Goal: Task Accomplishment & Management: Use online tool/utility

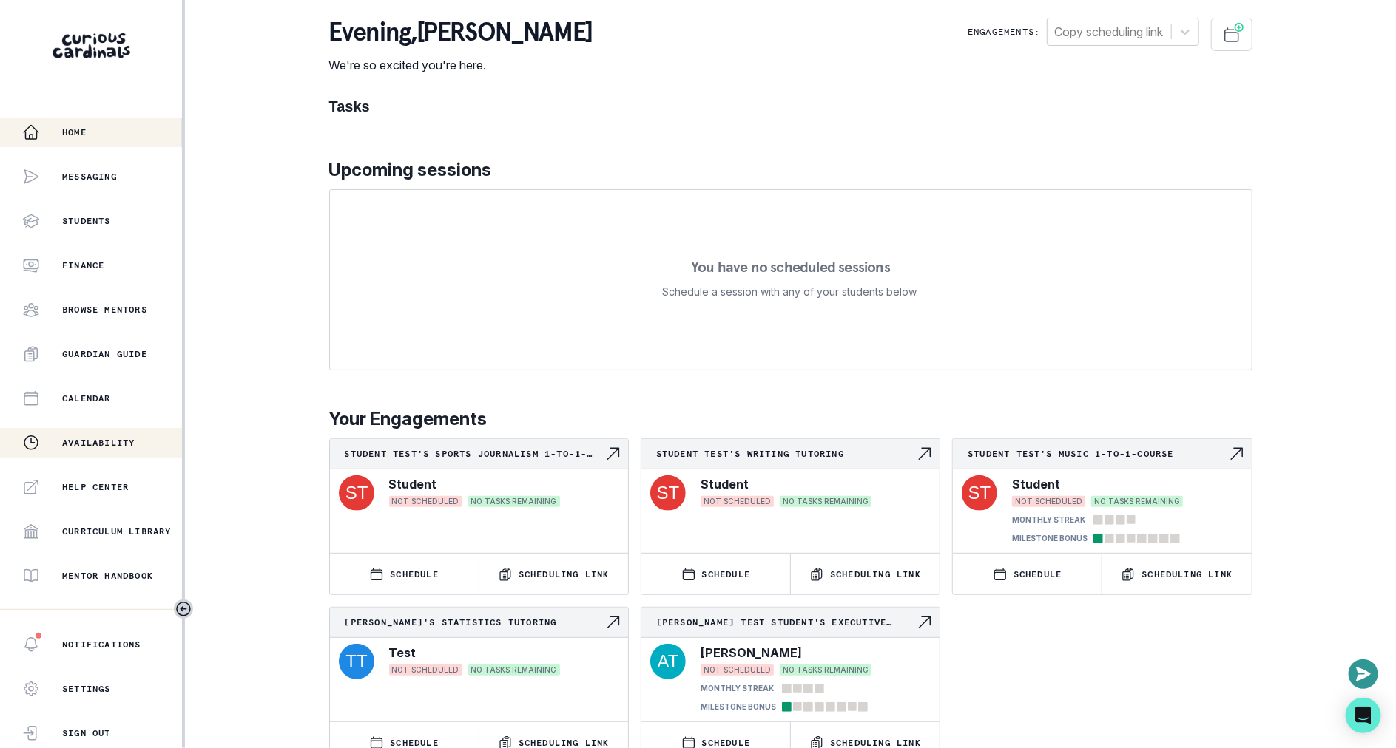
scroll to position [202, 0]
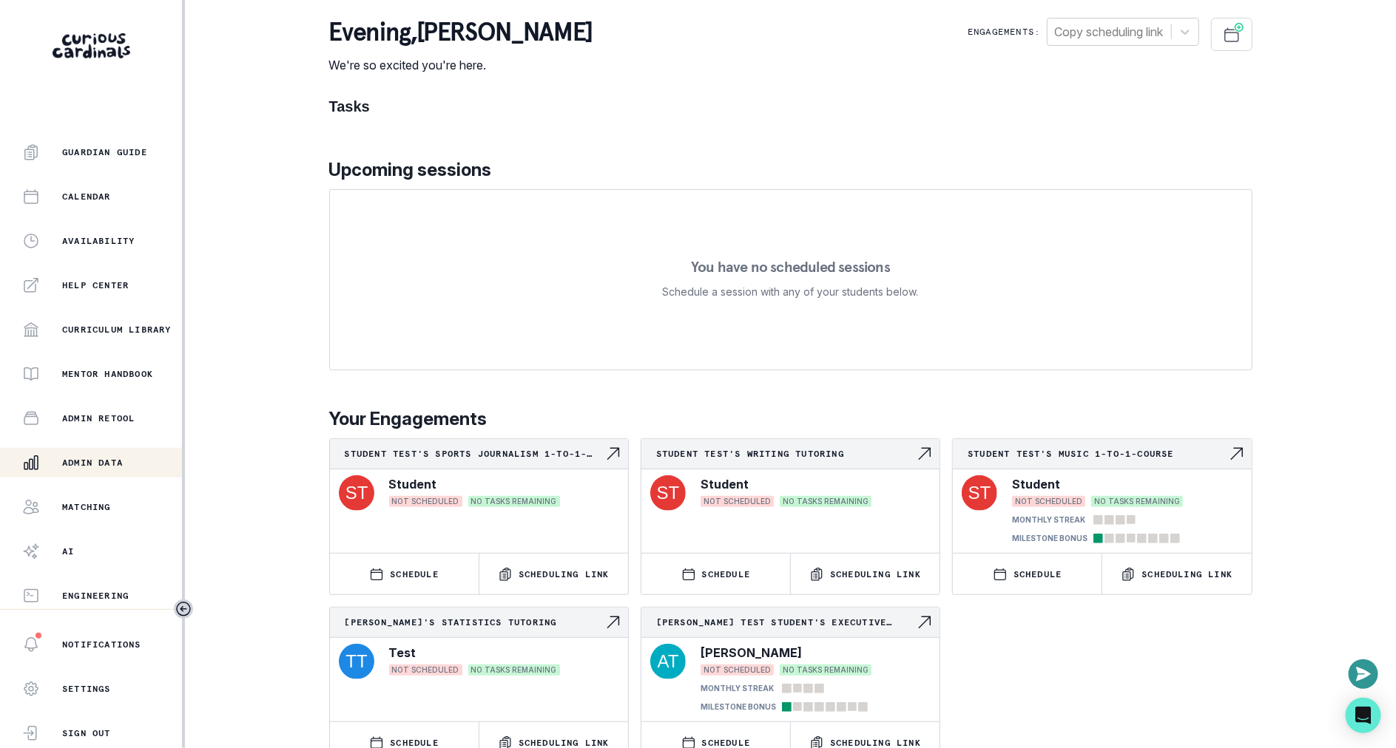
click at [123, 459] on p "Admin Data" at bounding box center [92, 463] width 61 height 12
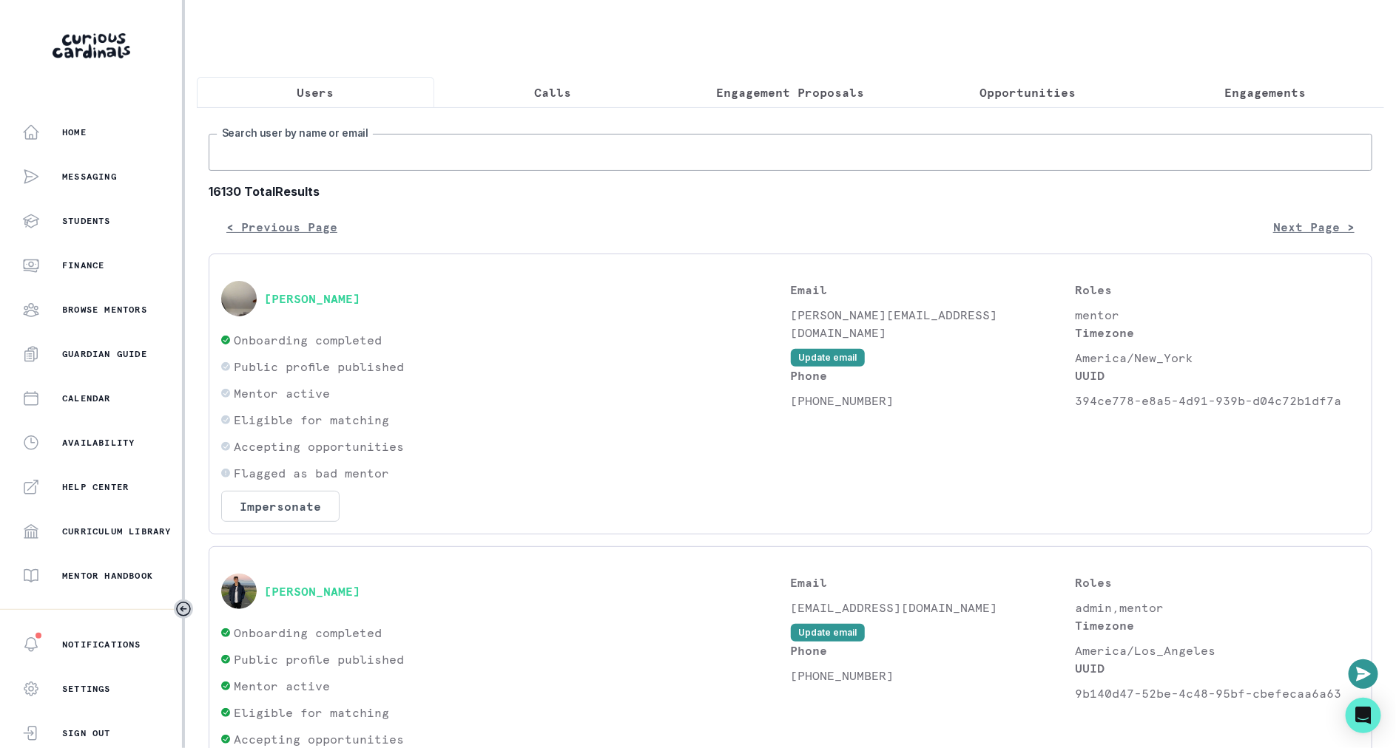
click at [490, 144] on input "Search user by name or email" at bounding box center [790, 152] width 1163 height 37
paste input "1"
type input "1"
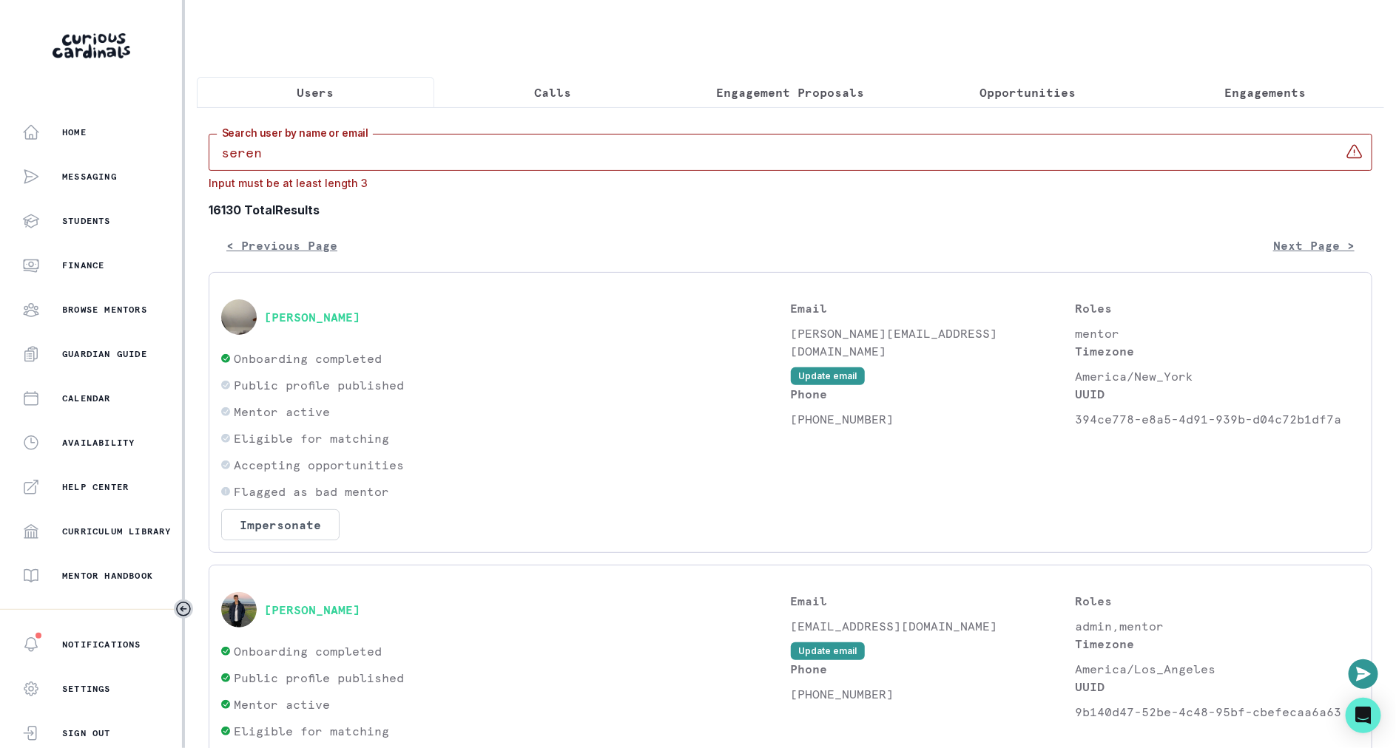
type input "serena"
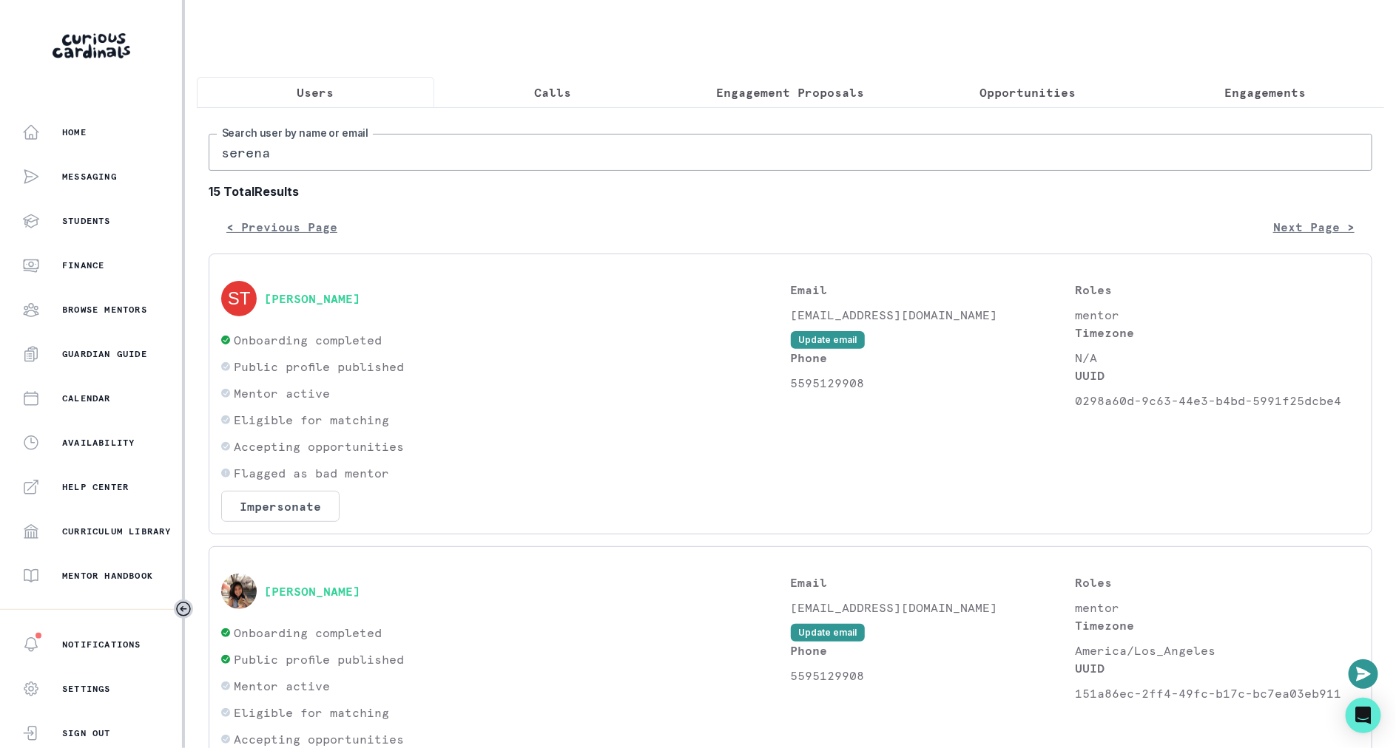
click at [572, 135] on input "serena" at bounding box center [790, 152] width 1163 height 37
paste input "[PERSON_NAME]"
type input "[PERSON_NAME]"
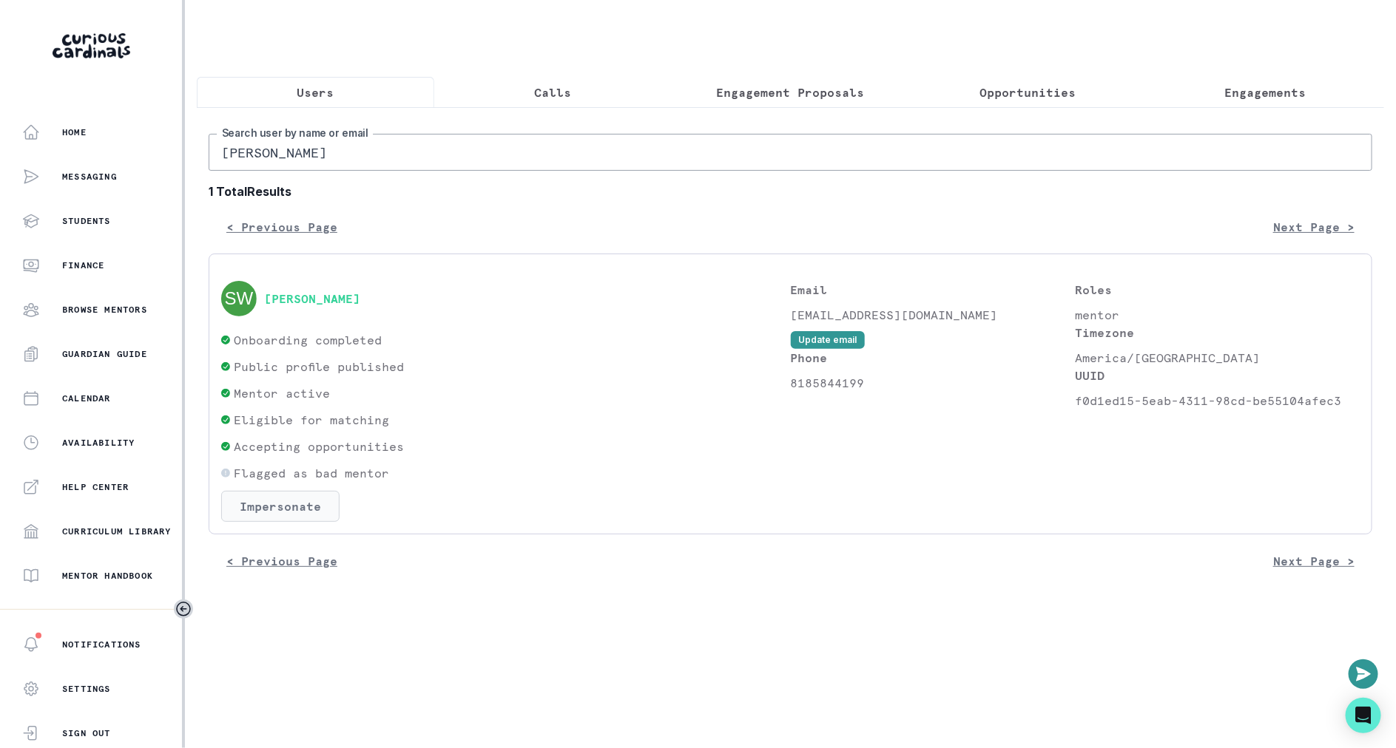
click at [306, 491] on button "Impersonate" at bounding box center [280, 506] width 118 height 31
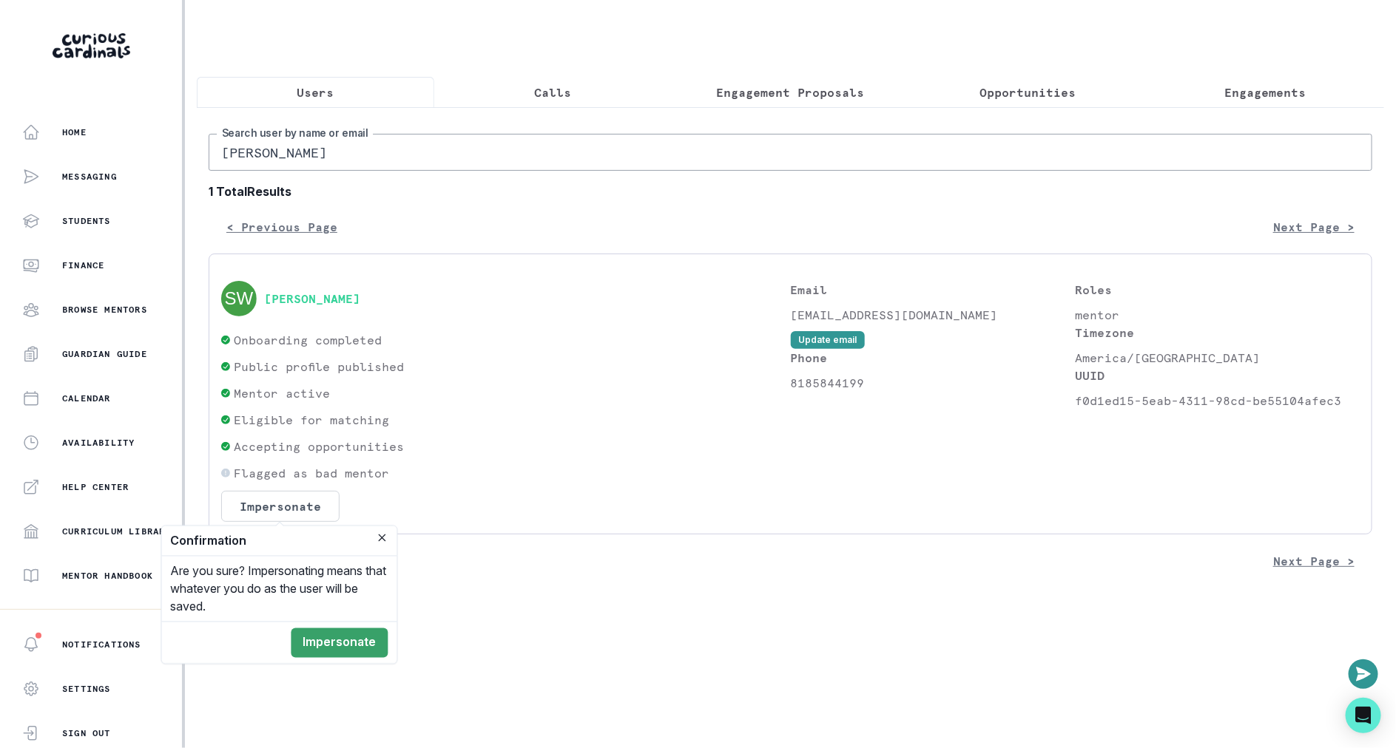
click at [353, 614] on div "Are you sure? Impersonating means that whatever you do as the user will be save…" at bounding box center [279, 589] width 235 height 65
click at [358, 640] on button "Impersonate" at bounding box center [339, 644] width 97 height 30
